Goal: Ask a question

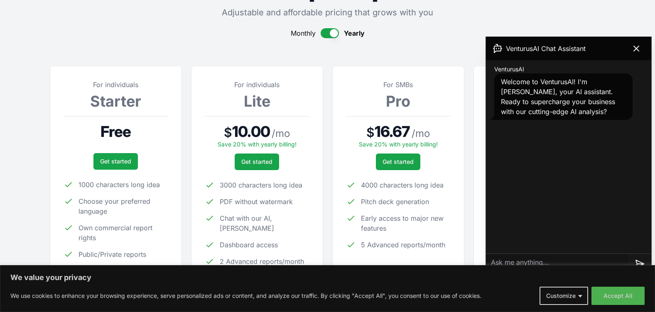
scroll to position [125, 0]
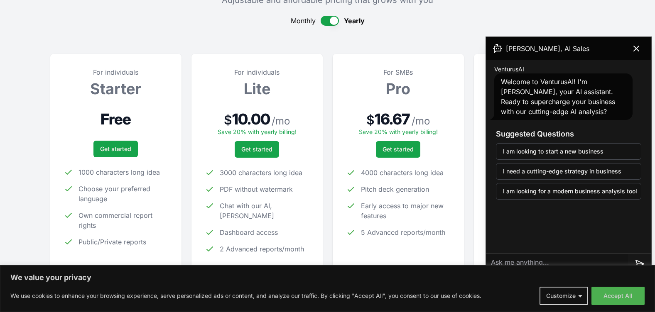
scroll to position [0, 0]
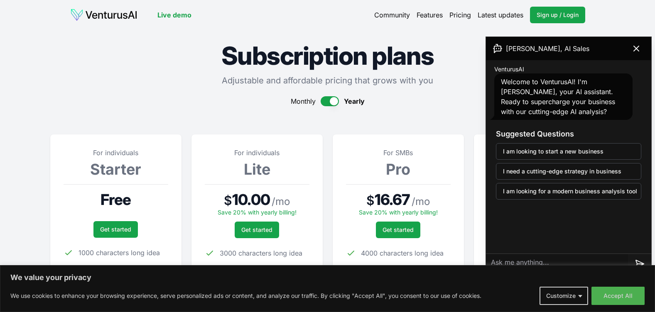
click at [423, 15] on link "Features" at bounding box center [429, 15] width 26 height 10
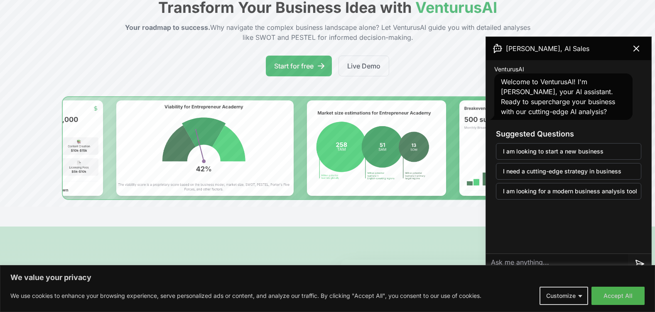
scroll to position [42, 0]
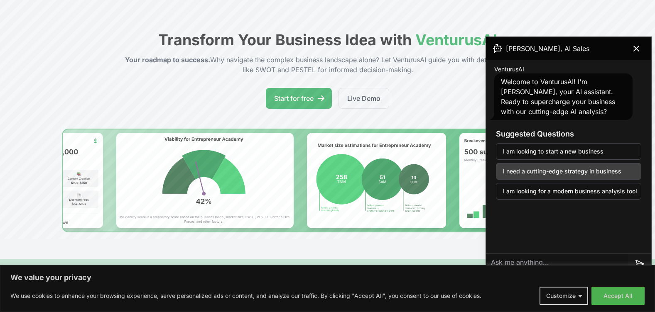
click at [560, 171] on button "I need a cutting-edge strategy in business" at bounding box center [568, 171] width 145 height 17
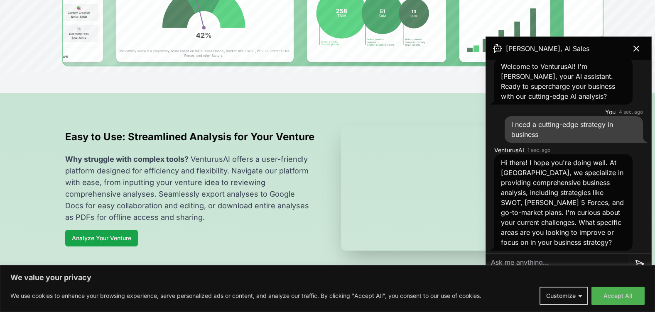
scroll to position [17, 0]
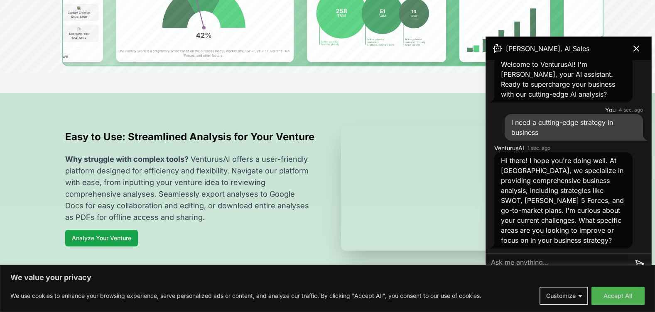
click at [548, 261] on textarea at bounding box center [557, 264] width 142 height 20
type textarea "Customer Service for patients, after hours phone service"
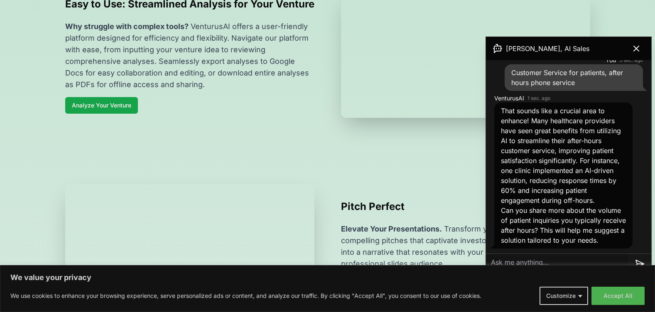
scroll to position [332, 0]
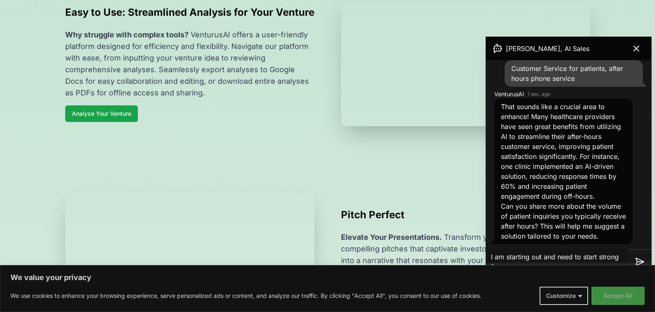
click at [620, 301] on button "Accept All" at bounding box center [617, 296] width 53 height 18
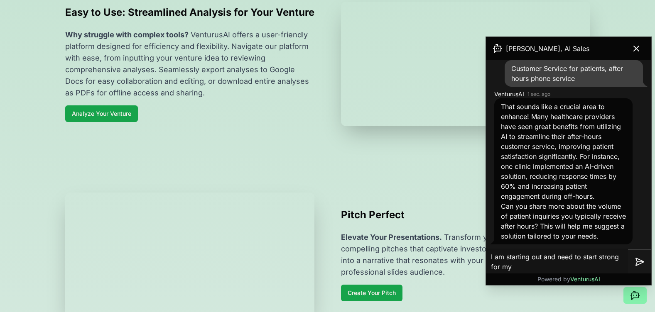
click at [549, 267] on textarea "I am starting out and need to start strong for my" at bounding box center [557, 262] width 142 height 27
type textarea "I am starting out and need to start strong for my after hours service offer"
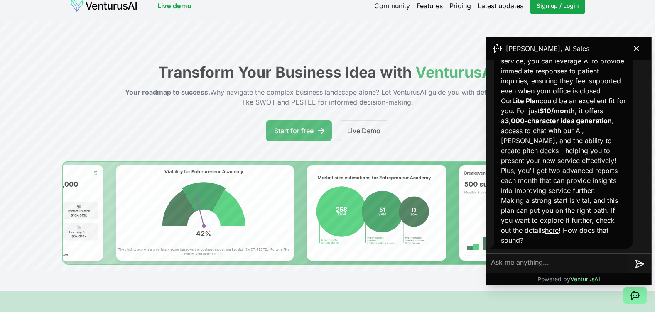
scroll to position [0, 0]
